Goal: Task Accomplishment & Management: Complete application form

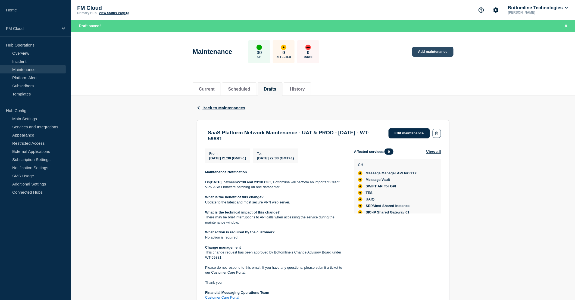
click at [424, 50] on link "Add maintenance" at bounding box center [432, 52] width 41 height 10
drag, startPoint x: 209, startPoint y: 133, endPoint x: 220, endPoint y: 134, distance: 11.7
click at [220, 134] on h3 "SaaS Platform Network Maintenance - UAT & PROD - 26/JUL/2025 - WT-59881" at bounding box center [295, 136] width 175 height 12
click at [400, 132] on link "Edit maintenance" at bounding box center [409, 133] width 41 height 10
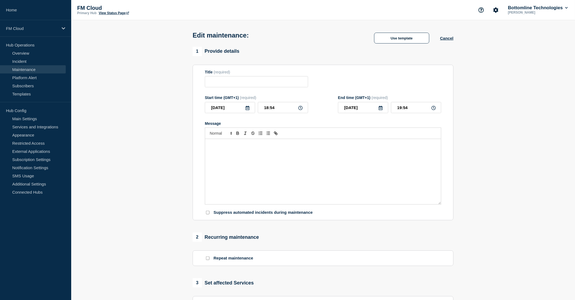
type input "SaaS Platform Network Maintenance - UAT & PROD - 26/JUL/2025 - WT-59881"
type input "2025-10-04"
type input "21:30"
type input "2025-10-04"
type input "22:30"
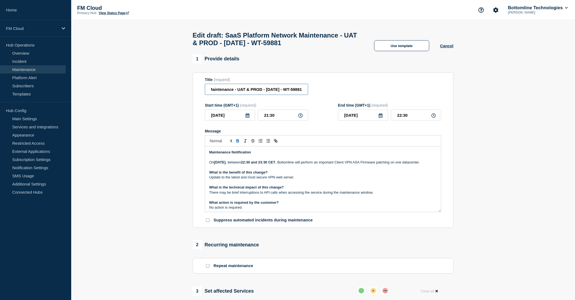
scroll to position [0, 58]
drag, startPoint x: 278, startPoint y: 91, endPoint x: 300, endPoint y: 93, distance: 21.8
click at [300, 93] on input "SaaS Platform Network Maintenance - UAT & PROD - 26/JUL/2025 - WT-59881" at bounding box center [256, 89] width 103 height 11
click at [260, 92] on input "SaaS Platform Network Maintenance - UAT & PROD - 26/JUL/2025 - WT-59881" at bounding box center [256, 89] width 103 height 11
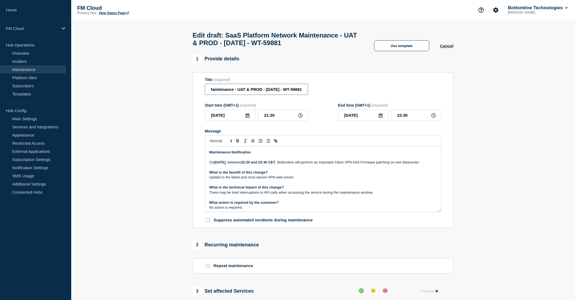
type input "SaaS Platform Network Maintenance - UAT & PROD - [DATE] - WT-59881"
click at [260, 165] on p "On Saturday 04 October 2025 , between 22:30 and 23:30 CET , Bottomline will per…" at bounding box center [323, 162] width 228 height 5
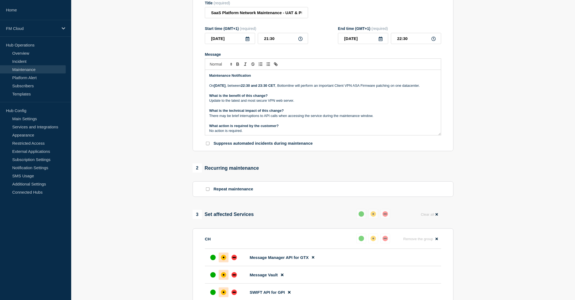
scroll to position [91, 0]
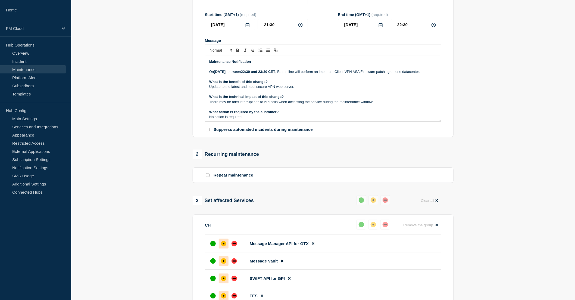
click at [302, 89] on p "Update to the latest and most secure VPN web server." at bounding box center [323, 86] width 228 height 5
drag, startPoint x: 209, startPoint y: 111, endPoint x: 396, endPoint y: 111, distance: 187.0
click at [396, 111] on div "Maintenance Notification On Saturday 04 October 2025 , between 22:30 and 23:30 …" at bounding box center [323, 88] width 236 height 65
click at [370, 104] on p "There may be brief interruptions to API calls when accessing the service during…" at bounding box center [323, 102] width 228 height 5
drag, startPoint x: 360, startPoint y: 110, endPoint x: 206, endPoint y: 111, distance: 154.4
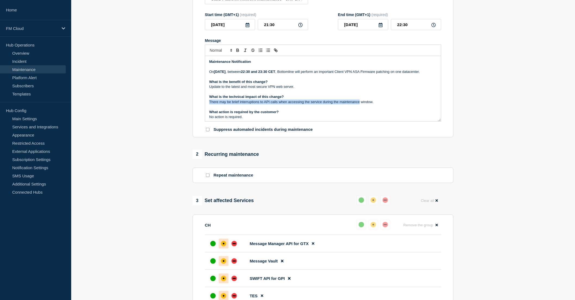
click at [206, 111] on div "Maintenance Notification On Saturday 04 October 2025 , between 22:30 and 23:30 …" at bounding box center [323, 88] width 236 height 65
paste div "Message"
click at [380, 104] on p "there may be brief pauses to network connectivity / access to VPN during mainte…" at bounding box center [323, 102] width 228 height 5
click at [259, 74] on p "On Saturday 04 October 2025 , between 22:30 and 23:30 CET , Bottomline will per…" at bounding box center [323, 71] width 228 height 5
click at [216, 74] on p "On Saturday 04 October 2025 , between 22:30 and 23:30 CET , Bottomline will per…" at bounding box center [323, 71] width 228 height 5
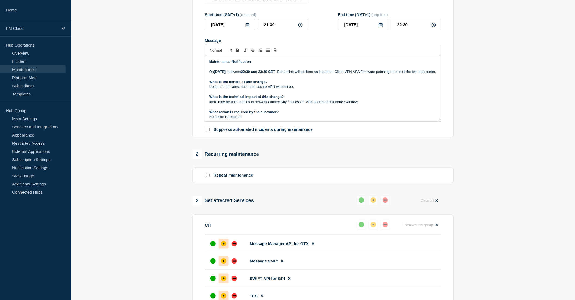
click at [249, 74] on p "On Saturday 04 October 2025 , between 22:30 and 23:30 CET , Bottomline will per…" at bounding box center [323, 71] width 228 height 5
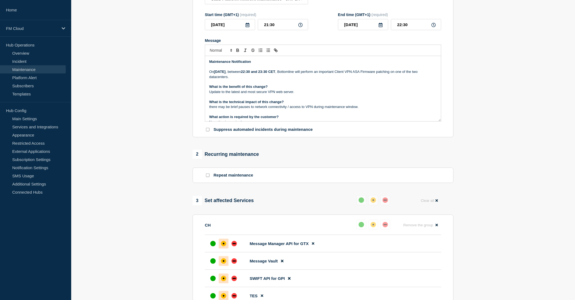
click at [257, 79] on p "On Saturday 04 October 2025 , between 22:30 and 23:30 CET , Bottomline will per…" at bounding box center [323, 74] width 228 height 10
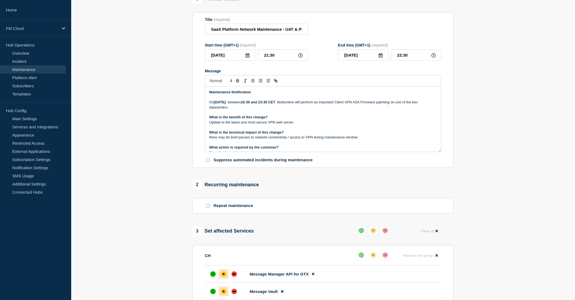
scroll to position [30, 0]
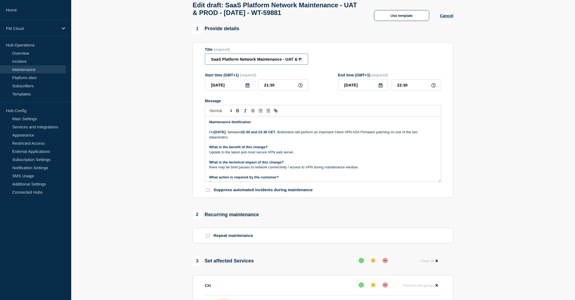
click at [211, 63] on input "SaaS Platform Network Maintenance - UAT & PROD - [DATE] - WT-59881" at bounding box center [256, 59] width 103 height 11
drag, startPoint x: 232, startPoint y: 72, endPoint x: 209, endPoint y: 71, distance: 23.1
click at [209, 65] on input "Important SaaS Platform Network Maintenance - UAT & PROD - 04/OCT/2025 - WT-598…" at bounding box center [256, 59] width 103 height 11
type input "SaaS Platform Network Maintenance - UAT & PROD - [DATE] - WT-59881"
click at [373, 134] on p "On Saturday 04 October 2025 , between 22:30 and 23:30 CET , Bottomline will per…" at bounding box center [323, 135] width 228 height 10
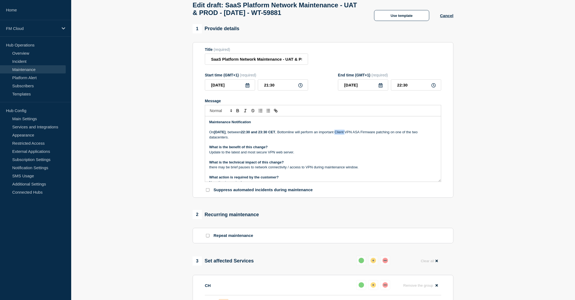
click at [373, 134] on p "On Saturday 04 October 2025 , between 22:30 and 23:30 CET , Bottomline will per…" at bounding box center [323, 135] width 228 height 10
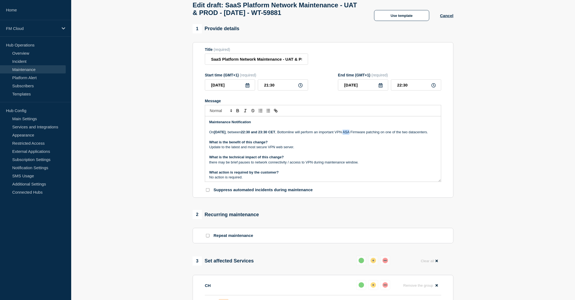
drag, startPoint x: 377, startPoint y: 135, endPoint x: 383, endPoint y: 135, distance: 5.2
click at [383, 135] on p "On Saturday 04 October 2025 , between 22:30 and 23:30 CET , Bottomline will per…" at bounding box center [323, 132] width 228 height 5
click at [390, 134] on p "On Saturday 04 October 2025 , between 22:30 and 23:30 CET , Bottomline will per…" at bounding box center [323, 132] width 228 height 5
click at [249, 135] on p "On Saturday 04 October 2025 , between 22:30 and 23:30 CET , Bottomline will per…" at bounding box center [323, 132] width 228 height 5
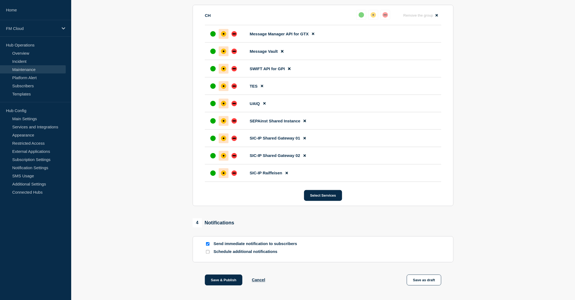
scroll to position [302, 0]
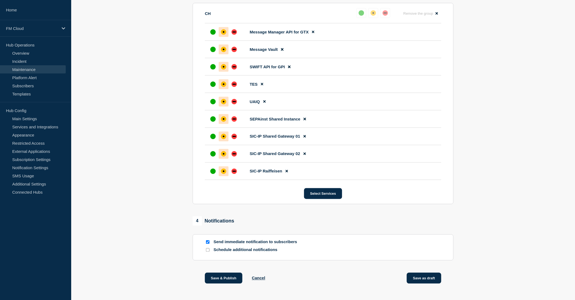
click at [426, 282] on button "Save as draft" at bounding box center [424, 278] width 35 height 11
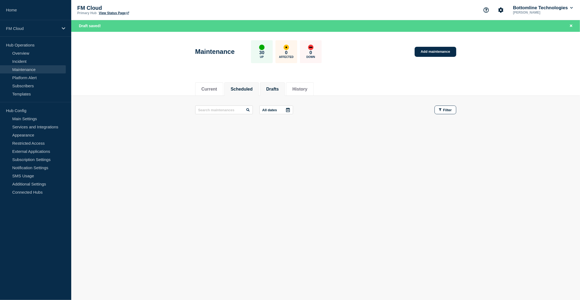
click at [279, 90] on button "Drafts" at bounding box center [272, 89] width 13 height 5
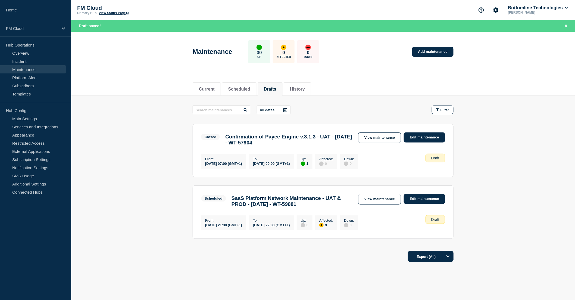
drag, startPoint x: 385, startPoint y: 204, endPoint x: 382, endPoint y: 204, distance: 3.6
click at [385, 204] on link "View maintenance" at bounding box center [379, 199] width 43 height 11
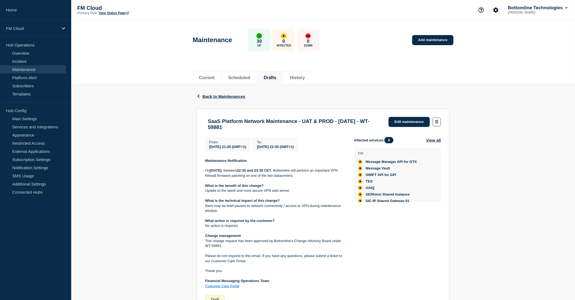
drag, startPoint x: 208, startPoint y: 121, endPoint x: 288, endPoint y: 131, distance: 80.8
click at [288, 130] on h3 "SaaS Platform Network Maintenance - UAT & PROD - [DATE] - WT-59881" at bounding box center [295, 124] width 175 height 12
copy h3 "SaaS Platform Network Maintenance - UAT & PROD - [DATE] - WT-59881"
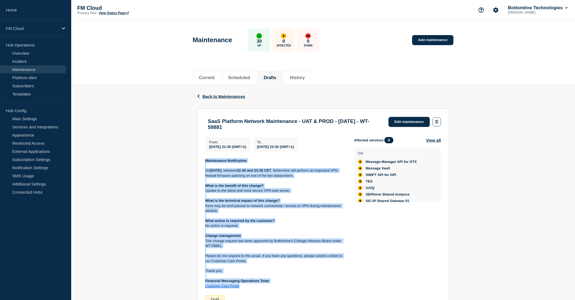
drag, startPoint x: 206, startPoint y: 164, endPoint x: 247, endPoint y: 288, distance: 131.6
click at [247, 288] on div "Maintenance Notification [DATE][DATE] , between 22:30 and 23:30 CET , Bottomlin…" at bounding box center [275, 223] width 140 height 130
copy div "Maintenance Notification [DATE][DATE] , between 22:30 and 23:30 CET , Bottomlin…"
click at [395, 120] on link "Edit maintenance" at bounding box center [409, 122] width 41 height 10
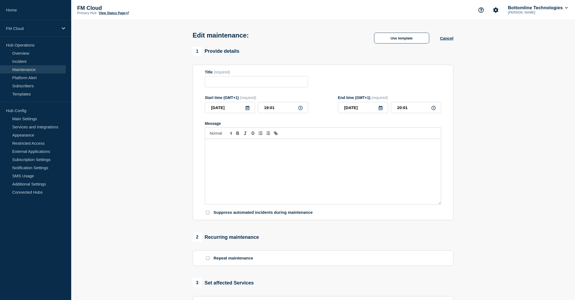
type input "SaaS Platform Network Maintenance - UAT & PROD - [DATE] - WT-59881"
type input "2025-10-04"
type input "21:30"
type input "2025-10-04"
type input "22:30"
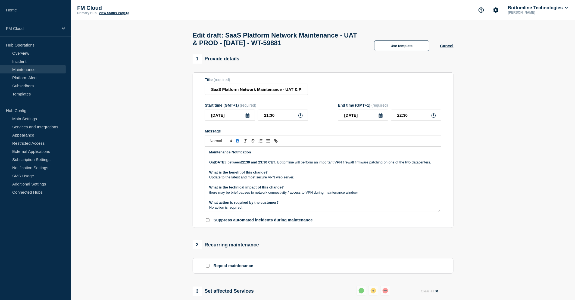
click at [237, 174] on strong "What is the benefit of this change?" at bounding box center [238, 172] width 58 height 4
click at [211, 195] on p "there may be brief pauses to network connectivity / access to VPN during mainte…" at bounding box center [323, 192] width 228 height 5
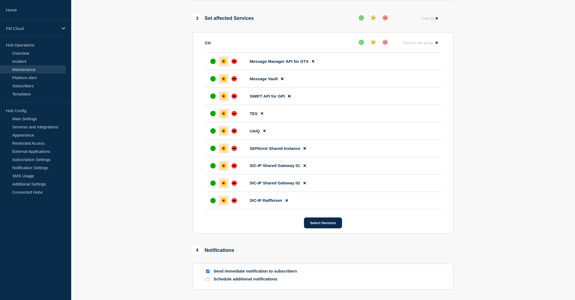
scroll to position [302, 0]
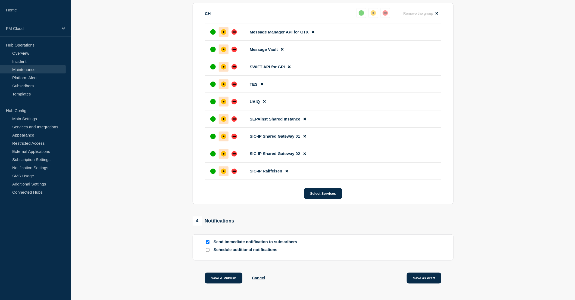
click at [430, 283] on button "Save as draft" at bounding box center [424, 278] width 35 height 11
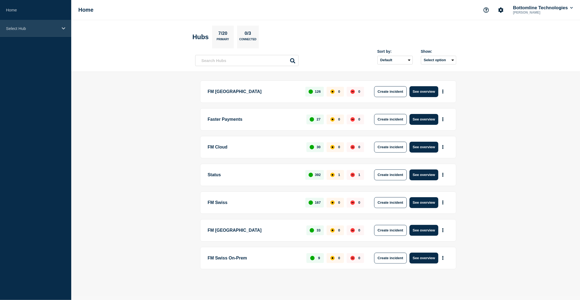
click at [41, 29] on p "Select Hub" at bounding box center [32, 28] width 52 height 5
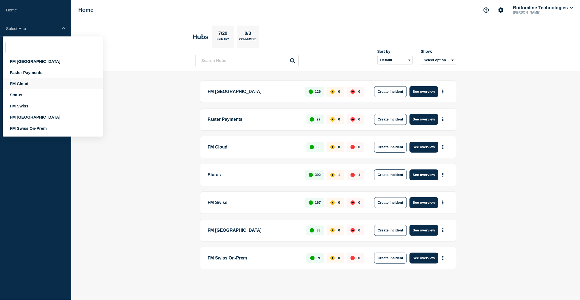
click at [34, 83] on div "FM Cloud" at bounding box center [53, 83] width 100 height 11
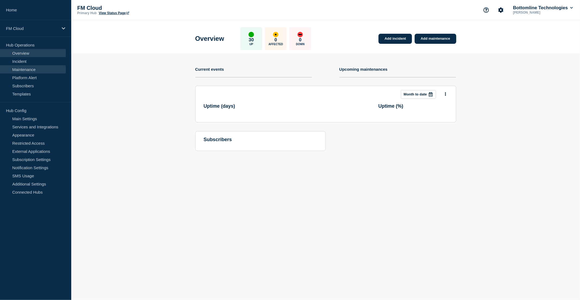
click at [37, 70] on link "Maintenance" at bounding box center [33, 69] width 66 height 8
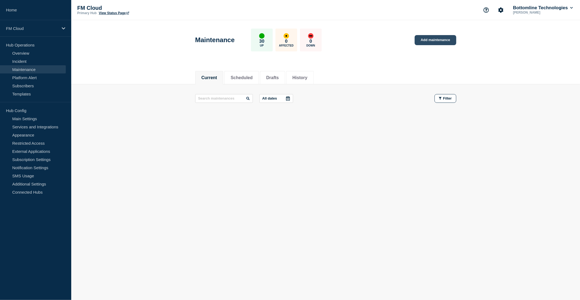
click at [438, 40] on link "Add maintenance" at bounding box center [435, 40] width 41 height 10
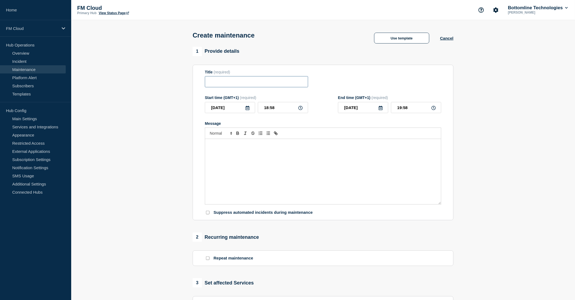
click at [219, 83] on input "Title" at bounding box center [256, 81] width 103 height 11
paste input "SaaS Platform Network Maintenance - UAT & PROD - [DATE] - WT-59881"
click at [259, 83] on input "Provisional - SaaS Platform Network Maintenance - UAT & PROD - [DATE] - WT-59881" at bounding box center [256, 81] width 103 height 11
drag, startPoint x: 281, startPoint y: 83, endPoint x: 316, endPoint y: 83, distance: 35.9
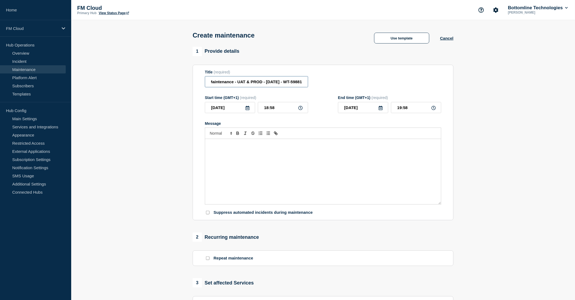
click at [316, 83] on div "Title (required) Provisional - SaaS Platform Network Maintenance - UAT & PROD -…" at bounding box center [323, 79] width 237 height 18
click at [305, 85] on input "Provisional - SaaS Platform Network Maintenance - UAT & PROD - [DATE] - WT-59881" at bounding box center [256, 81] width 103 height 11
drag, startPoint x: 306, startPoint y: 84, endPoint x: 284, endPoint y: 83, distance: 22.0
click at [284, 83] on input "Provisional - SaaS Platform Network Maintenance - UAT & PROD - [DATE] - WT-59881" at bounding box center [256, 81] width 103 height 11
paste input "4"
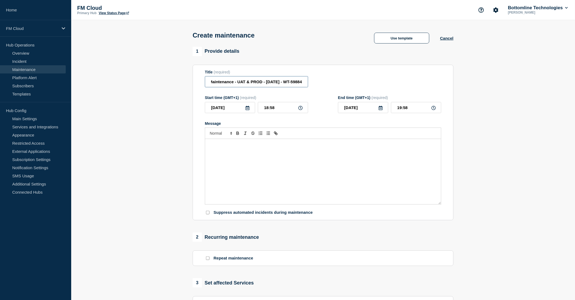
type input "Provisional - SaaS Platform Network Maintenance - UAT & PROD - [DATE] - WT-59884"
click at [248, 109] on icon at bounding box center [247, 108] width 4 height 4
click at [231, 150] on div "7" at bounding box center [230, 150] width 8 height 8
type input "[DATE]"
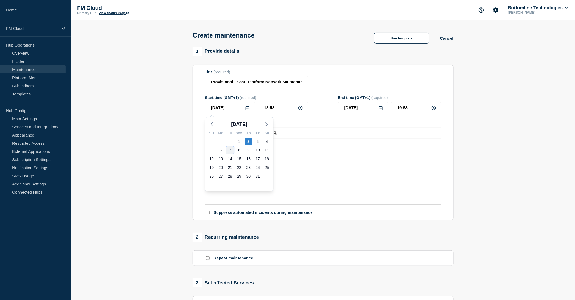
type input "[DATE]"
drag, startPoint x: 279, startPoint y: 108, endPoint x: 259, endPoint y: 110, distance: 19.3
click at [259, 110] on input "18:58" at bounding box center [283, 107] width 50 height 11
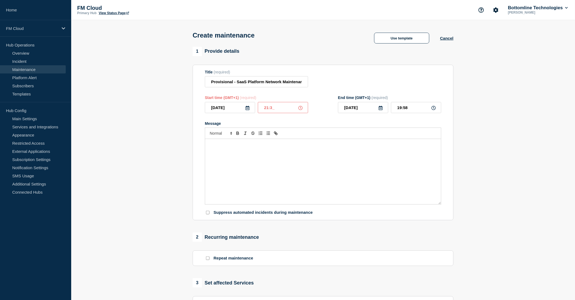
type input "21:30"
type input "22:30"
click at [273, 170] on div "Message" at bounding box center [323, 171] width 236 height 65
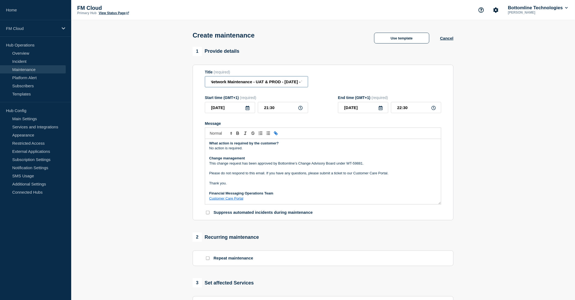
scroll to position [0, 85]
drag, startPoint x: 284, startPoint y: 83, endPoint x: 313, endPoint y: 82, distance: 29.1
click at [313, 82] on div "Title (required) Provisional - SaaS Platform Network Maintenance - UAT & PROD -…" at bounding box center [323, 79] width 237 height 18
click at [257, 161] on p "Change management" at bounding box center [323, 158] width 228 height 5
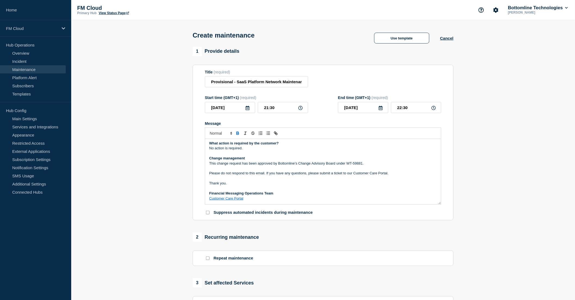
click at [366, 166] on p "This change request has been approved by Bottomline’s Change Advisory Board und…" at bounding box center [323, 163] width 228 height 5
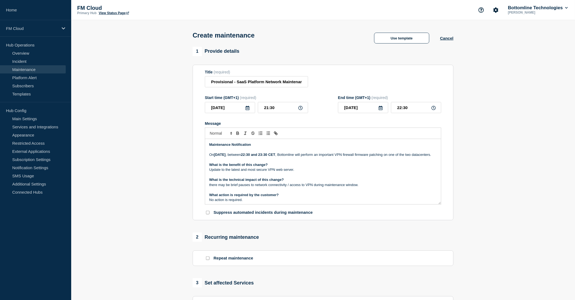
click at [210, 146] on strong "Maintenance Notification" at bounding box center [230, 144] width 42 height 4
click at [221, 156] on strong "[DATE]" at bounding box center [220, 155] width 12 height 4
click at [226, 157] on strong "[DATE]" at bounding box center [220, 155] width 12 height 4
click at [245, 157] on p "[DATE][DATE] , between 22:30 and 23:30 CET , Bottomline will perform an importa…" at bounding box center [323, 154] width 228 height 5
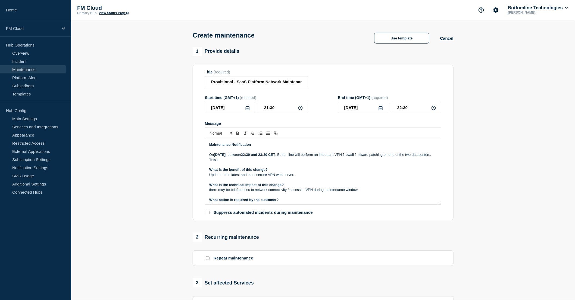
drag, startPoint x: 229, startPoint y: 166, endPoint x: 210, endPoint y: 167, distance: 18.8
click at [210, 162] on p "This is" at bounding box center [323, 159] width 228 height 5
click at [231, 162] on p "This is" at bounding box center [323, 159] width 228 height 5
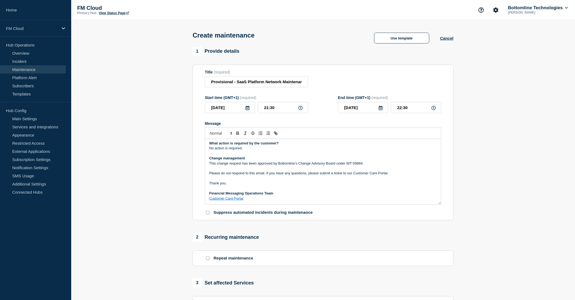
scroll to position [56, 0]
drag, startPoint x: 384, startPoint y: 165, endPoint x: 245, endPoint y: 163, distance: 139.2
click at [245, 163] on p "This change request has been approved by Bottomline’s Change Advisory Board und…" at bounding box center [323, 163] width 228 height 5
click at [243, 165] on p "This change request has been approved by Bottomline’s Change Advisory Board und…" at bounding box center [323, 163] width 228 height 5
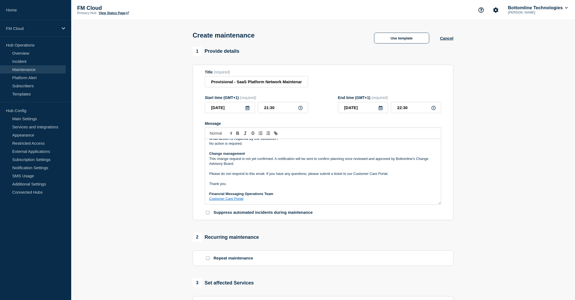
click at [255, 166] on p "This change request is not yet confirmed. A notification will be sent to confir…" at bounding box center [323, 161] width 228 height 10
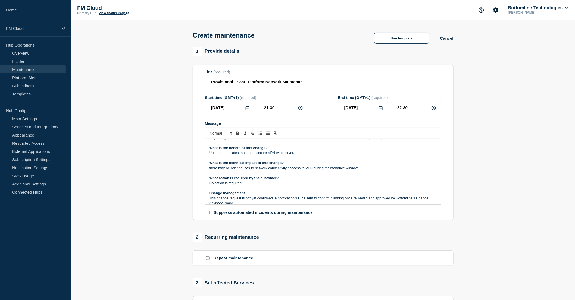
scroll to position [0, 0]
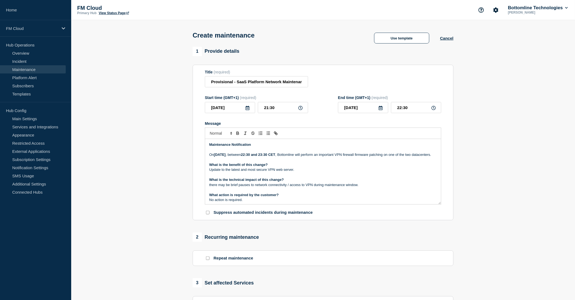
click at [334, 156] on p "[DATE][DATE] , between 22:30 and 23:30 CET , Bottomline will perform an importa…" at bounding box center [323, 154] width 228 height 5
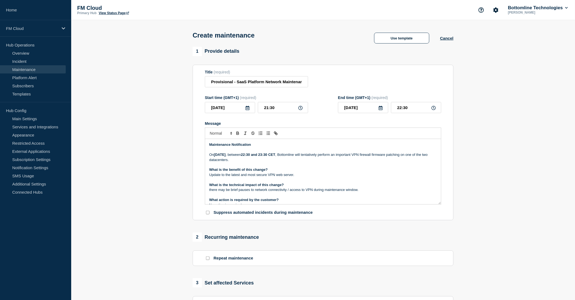
click at [270, 161] on p "[DATE][DATE] , between 22:30 and 23:30 CET , Bottomline will tentatively perfor…" at bounding box center [323, 157] width 228 height 10
click at [262, 162] on p "[DATE][DATE] , between 22:30 and 23:30 CET , Bottomline will tentatively perfor…" at bounding box center [323, 157] width 228 height 10
click at [260, 161] on p "[DATE][DATE] , between 22:30 and 23:30 CET , Bottomline will tentatively perfor…" at bounding box center [323, 157] width 228 height 10
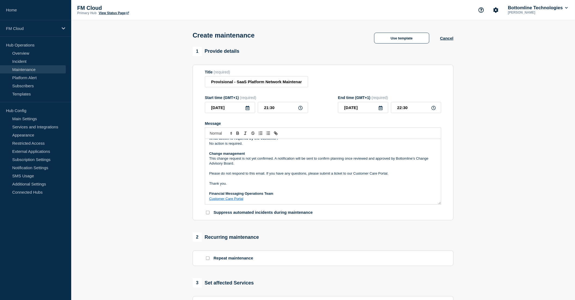
scroll to position [30, 0]
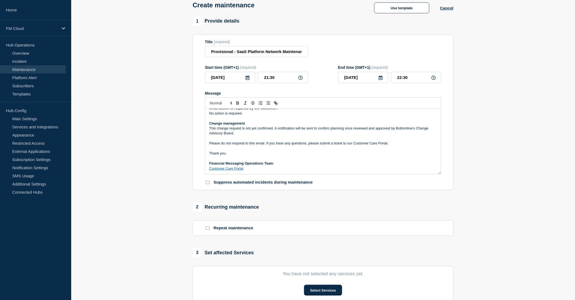
click at [245, 155] on p "Thank you." at bounding box center [323, 153] width 228 height 5
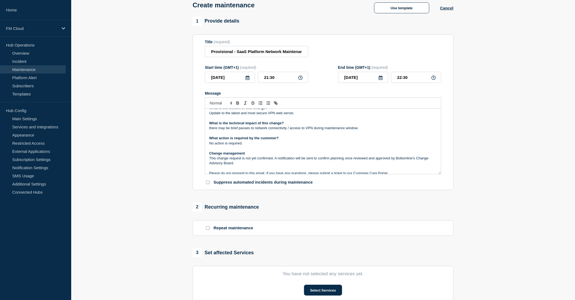
scroll to position [31, 0]
click at [211, 129] on p "there may be brief pauses to network connectivity / access to VPN during mainte…" at bounding box center [323, 128] width 228 height 5
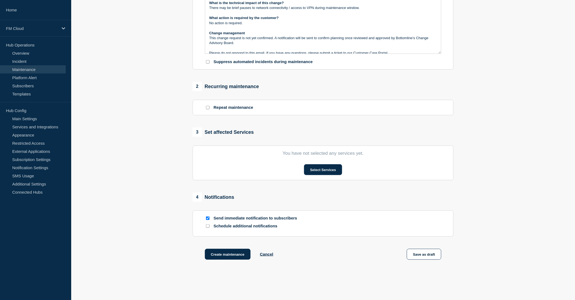
scroll to position [151, 0]
click at [325, 168] on button "Select Services" at bounding box center [323, 169] width 38 height 11
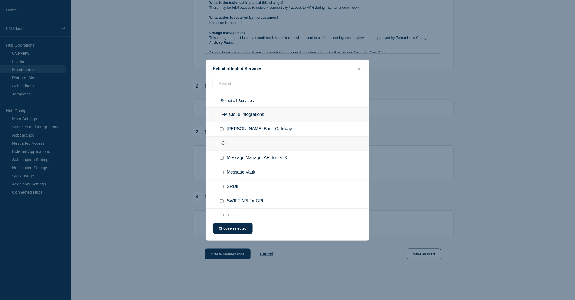
scroll to position [121, 0]
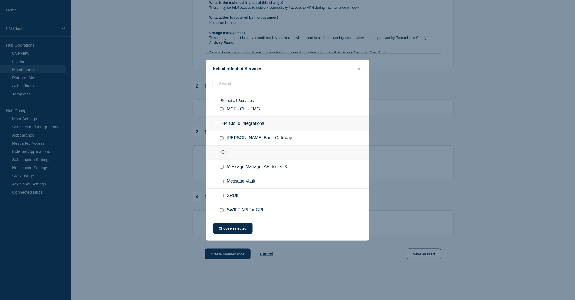
click at [222, 165] on input "Message Manager API for GTX checkbox" at bounding box center [222, 167] width 4 height 4
checkbox input "true"
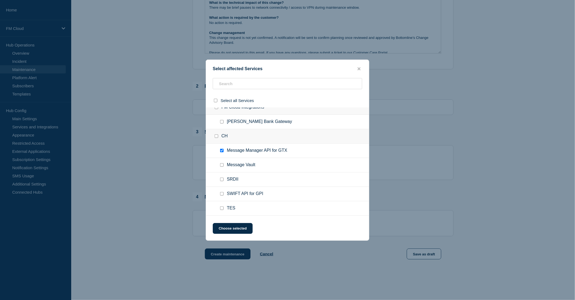
scroll to position [151, 0]
click at [223, 150] on input "Message Vault checkbox" at bounding box center [222, 151] width 4 height 4
checkbox input "true"
click at [221, 148] on input "SWIFT API for GPI checkbox" at bounding box center [222, 150] width 4 height 4
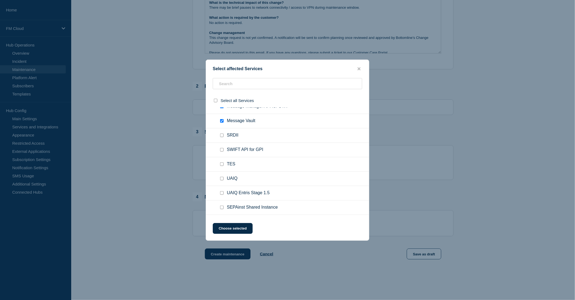
checkbox input "true"
click at [221, 162] on input "TES checkbox" at bounding box center [222, 164] width 4 height 4
checkbox input "true"
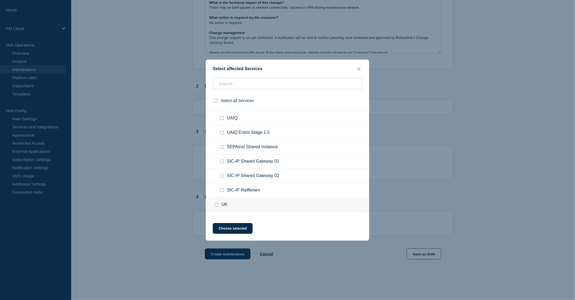
click at [220, 145] on input "SEPAinst Shared Instance checkbox" at bounding box center [222, 147] width 4 height 4
checkbox input "true"
click at [221, 160] on input "SIC-IP Shared Gateway 01 checkbox" at bounding box center [222, 162] width 4 height 4
checkbox input "true"
click at [222, 174] on input "SIC-IP Shared Gateway 02 checkbox" at bounding box center [222, 176] width 4 height 4
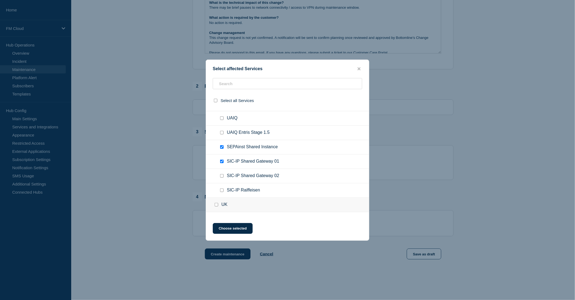
checkbox input "true"
click at [222, 188] on input "SIC-IP Raiffeisen checkbox" at bounding box center [222, 190] width 4 height 4
checkbox input "true"
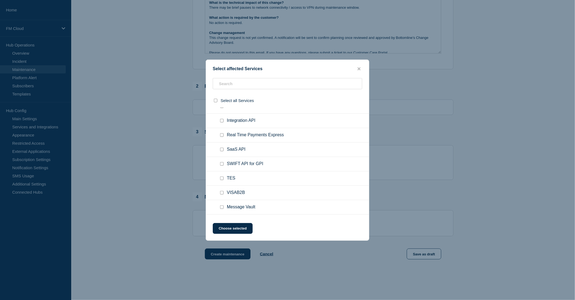
scroll to position [376, 0]
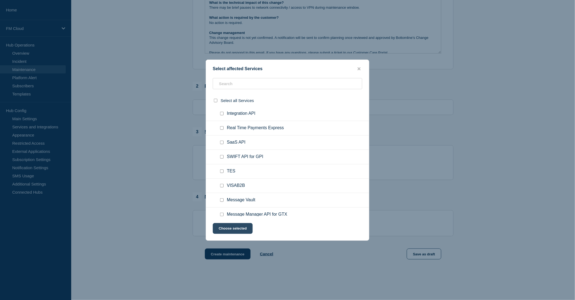
click at [241, 226] on button "Choose selected" at bounding box center [233, 228] width 40 height 11
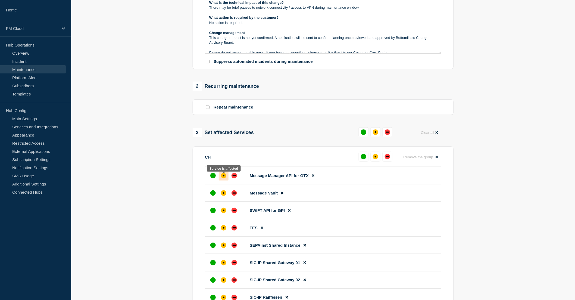
click at [223, 178] on div "affected" at bounding box center [223, 175] width 5 height 5
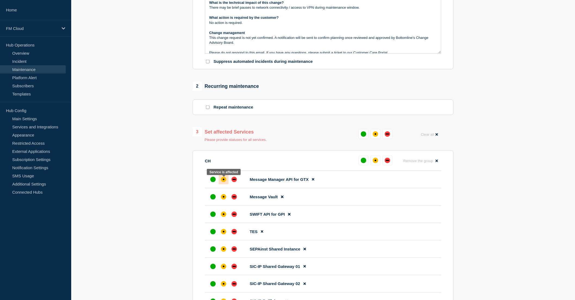
click at [226, 183] on div at bounding box center [224, 180] width 10 height 10
click at [375, 134] on div "affected" at bounding box center [375, 133] width 5 height 5
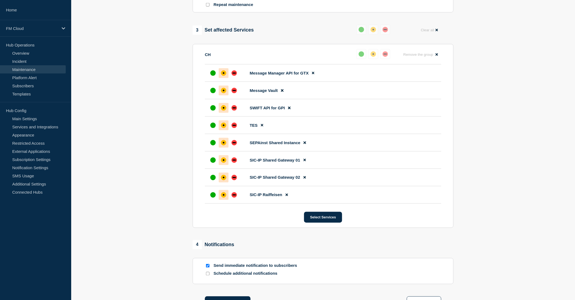
scroll to position [302, 0]
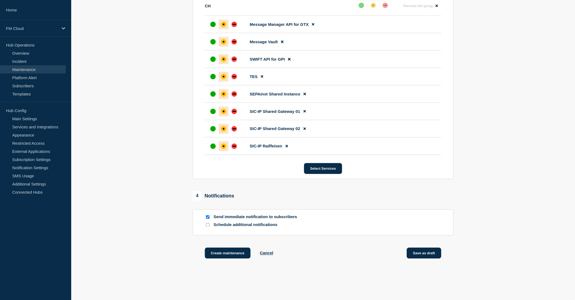
click at [427, 259] on button "Save as draft" at bounding box center [424, 253] width 35 height 11
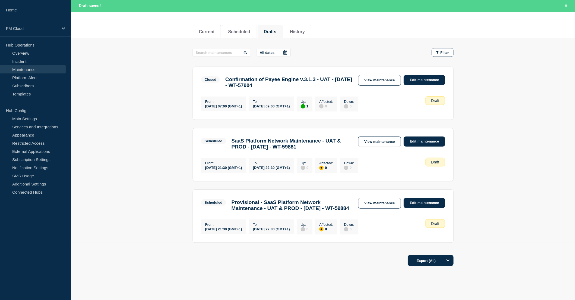
scroll to position [60, 0]
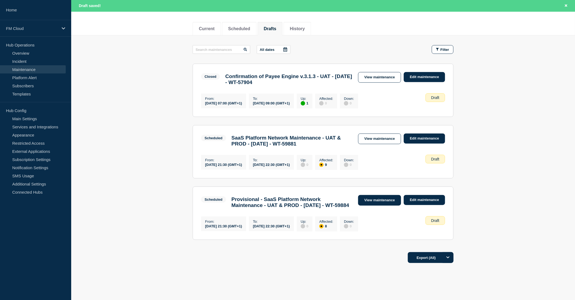
click at [376, 203] on link "View maintenance" at bounding box center [379, 200] width 43 height 11
